Goal: Information Seeking & Learning: Check status

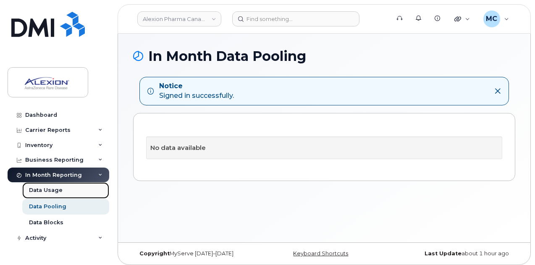
click at [48, 190] on div "Data Usage" at bounding box center [46, 190] width 34 height 8
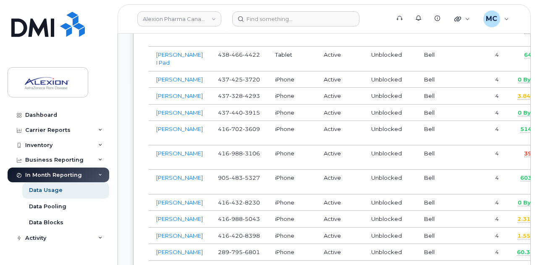
scroll to position [840, 0]
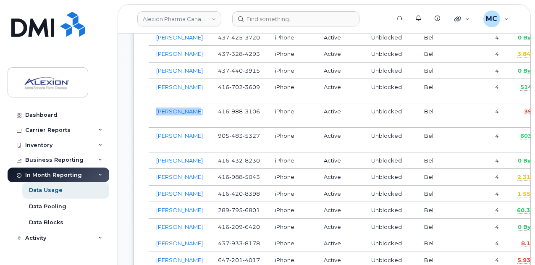
drag, startPoint x: 200, startPoint y: 206, endPoint x: 155, endPoint y: 208, distance: 44.6
click at [155, 128] on td "Anuja Parikh" at bounding box center [180, 115] width 62 height 24
copy link "Anuja Parikh"
click at [522, 17] on header "Alexion Pharma Canada Corp Support Alerts Knowledge Base Quicklinks Suspend / C…" at bounding box center [324, 18] width 413 height 29
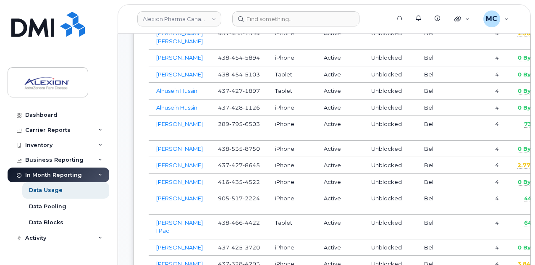
click at [398, 239] on td "Unblocked" at bounding box center [390, 247] width 53 height 17
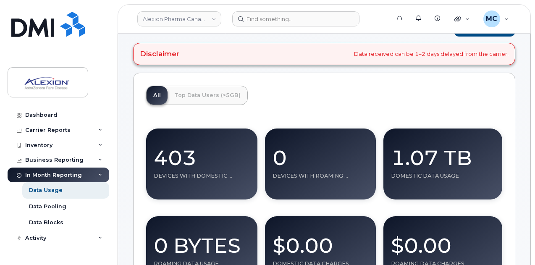
scroll to position [42, 0]
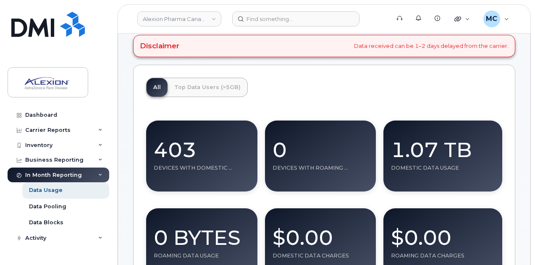
click at [440, 147] on div "1.07 TB" at bounding box center [443, 146] width 104 height 37
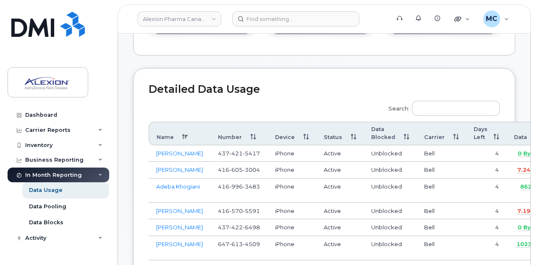
scroll to position [210, 0]
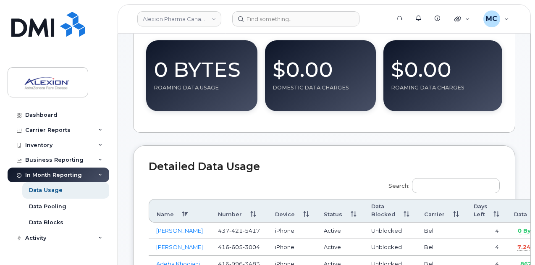
click at [525, 214] on th "Data" at bounding box center [527, 211] width 42 height 24
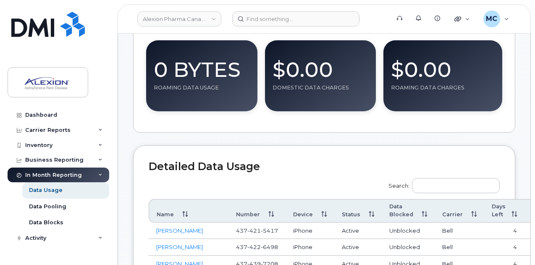
click at [525, 214] on th "Data" at bounding box center [545, 211] width 42 height 24
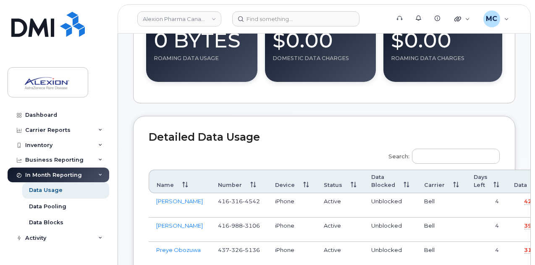
scroll to position [252, 0]
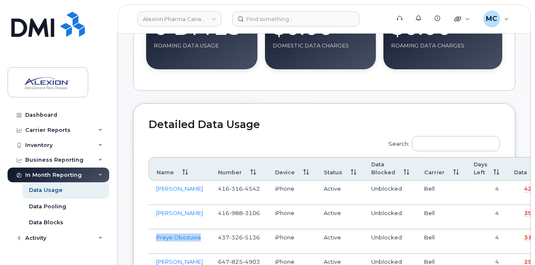
drag, startPoint x: 204, startPoint y: 220, endPoint x: 152, endPoint y: 225, distance: 52.3
click at [152, 229] on td "Preye Obozuwa" at bounding box center [180, 241] width 62 height 24
copy link "Preye Obozuwa"
click at [176, 234] on link "Preye Obozuwa" at bounding box center [178, 237] width 45 height 7
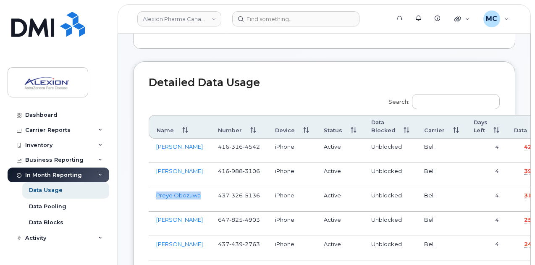
scroll to position [336, 0]
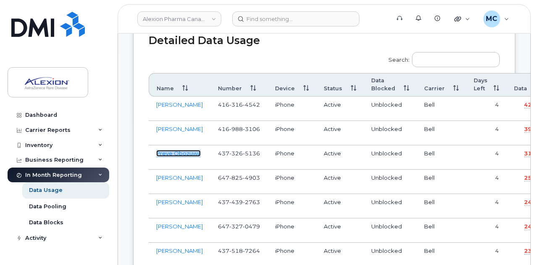
click at [183, 150] on link "Preye Obozuwa" at bounding box center [178, 153] width 45 height 7
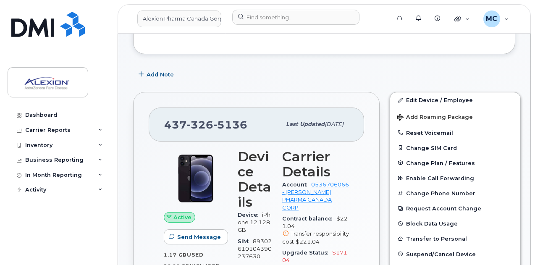
scroll to position [84, 0]
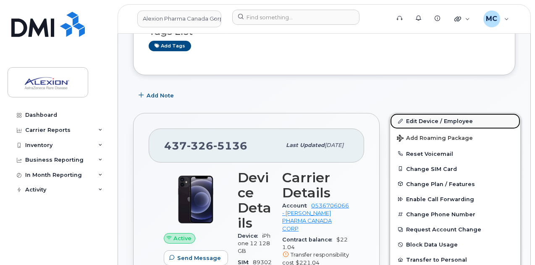
click at [444, 118] on link "Edit Device / Employee" at bounding box center [455, 120] width 130 height 15
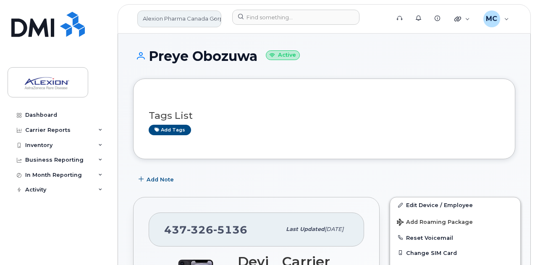
click at [200, 19] on link "Alexion Pharma Canada Corp" at bounding box center [179, 18] width 84 height 17
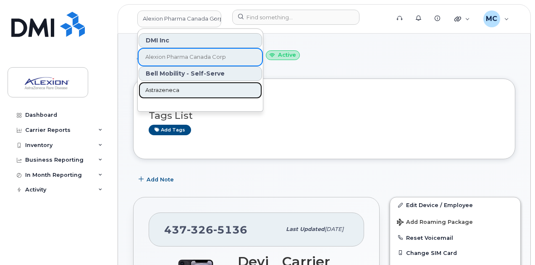
click at [161, 86] on span "Astrazeneca" at bounding box center [162, 90] width 34 height 8
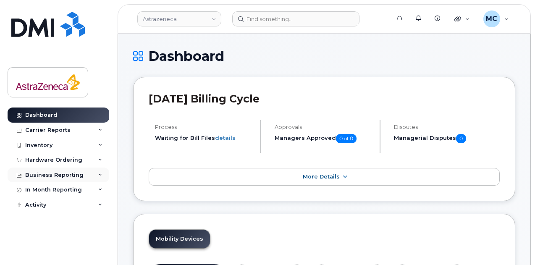
click at [75, 175] on div "Business Reporting" at bounding box center [54, 175] width 58 height 7
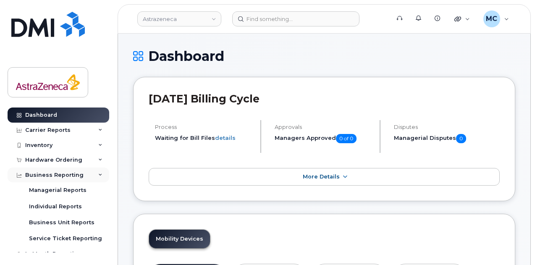
scroll to position [24, 0]
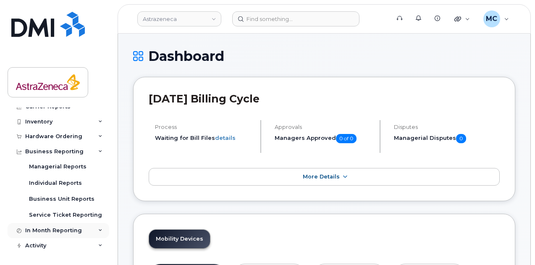
click at [79, 231] on div "In Month Reporting" at bounding box center [53, 230] width 57 height 7
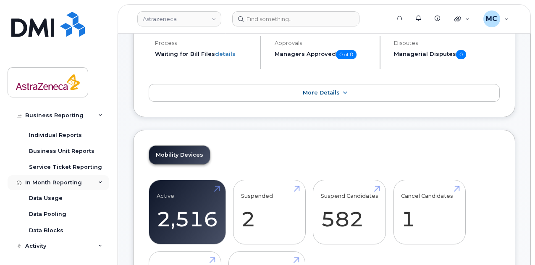
scroll to position [72, 0]
click at [52, 198] on div "Data Usage" at bounding box center [46, 198] width 34 height 8
